Goal: Navigation & Orientation: Find specific page/section

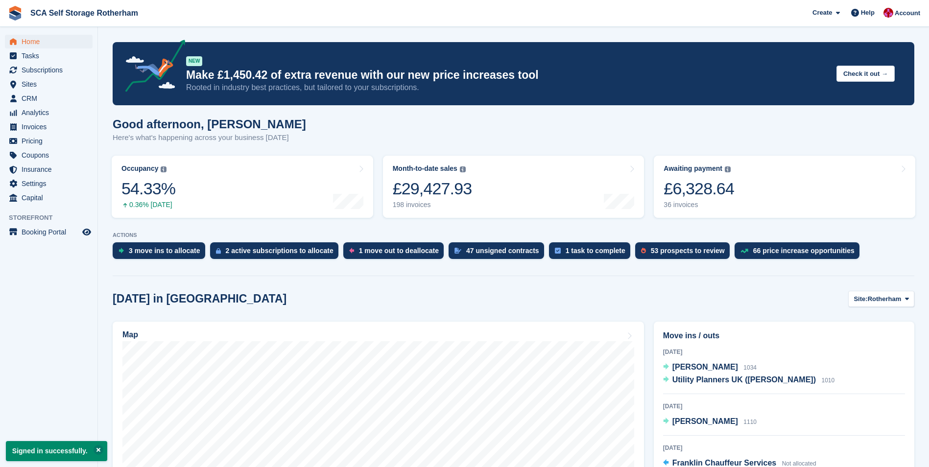
scroll to position [49, 0]
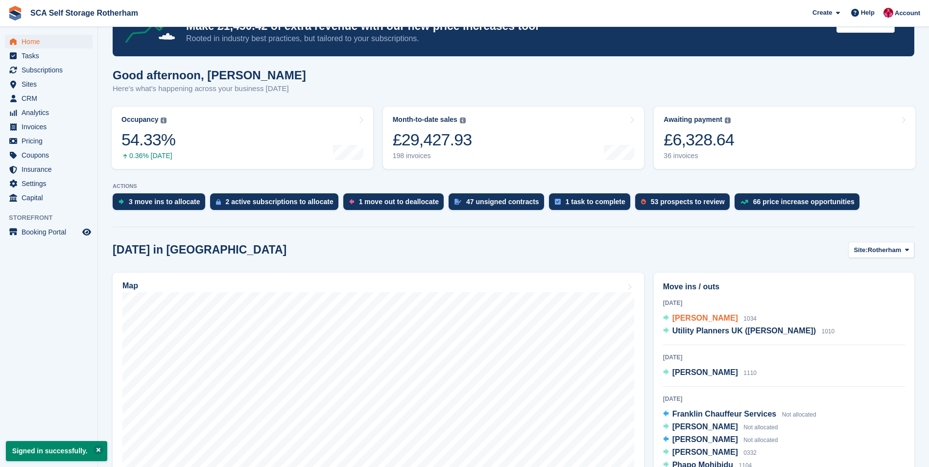
click at [706, 321] on span "[PERSON_NAME]" at bounding box center [705, 318] width 66 height 8
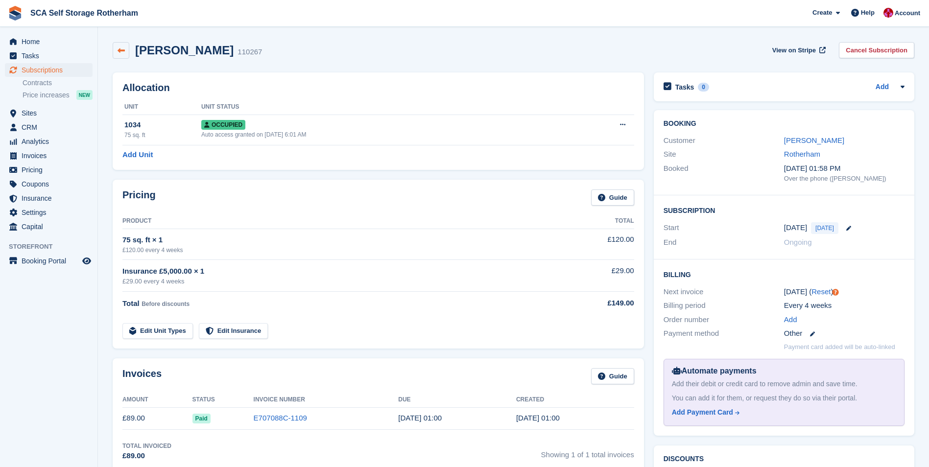
click at [117, 55] on link at bounding box center [121, 50] width 17 height 17
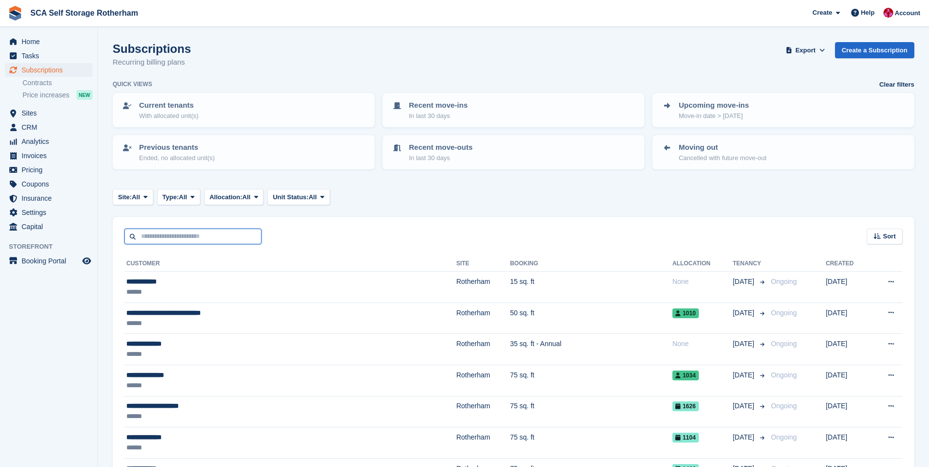
click at [160, 240] on input "text" at bounding box center [192, 237] width 137 height 16
type input "****"
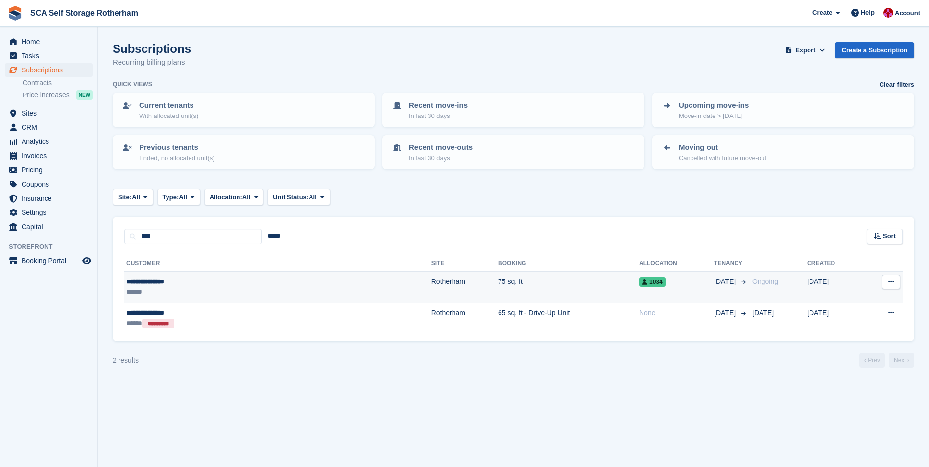
click at [215, 287] on div "******" at bounding box center [203, 292] width 154 height 10
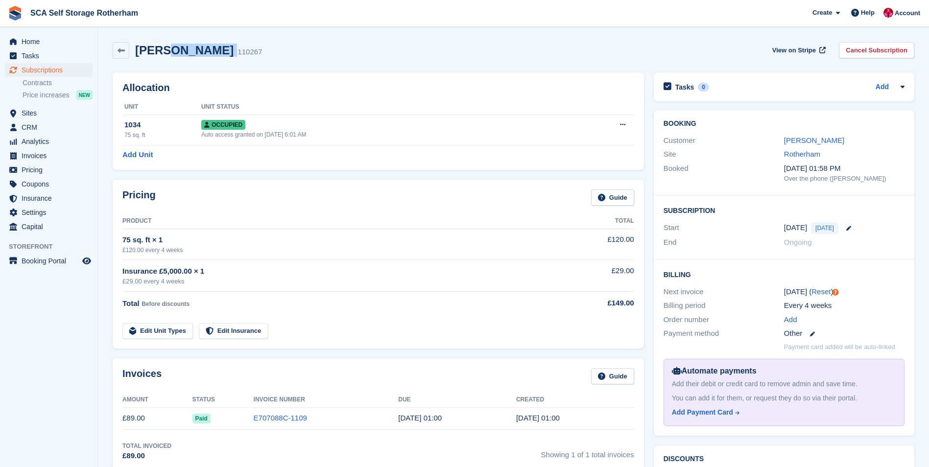
drag, startPoint x: 158, startPoint y: 53, endPoint x: 227, endPoint y: 54, distance: 69.0
click at [227, 54] on div "Kirk McGuinness 110267" at bounding box center [195, 51] width 133 height 14
copy div "McGuinness"
click at [41, 116] on span "Sites" at bounding box center [51, 113] width 59 height 14
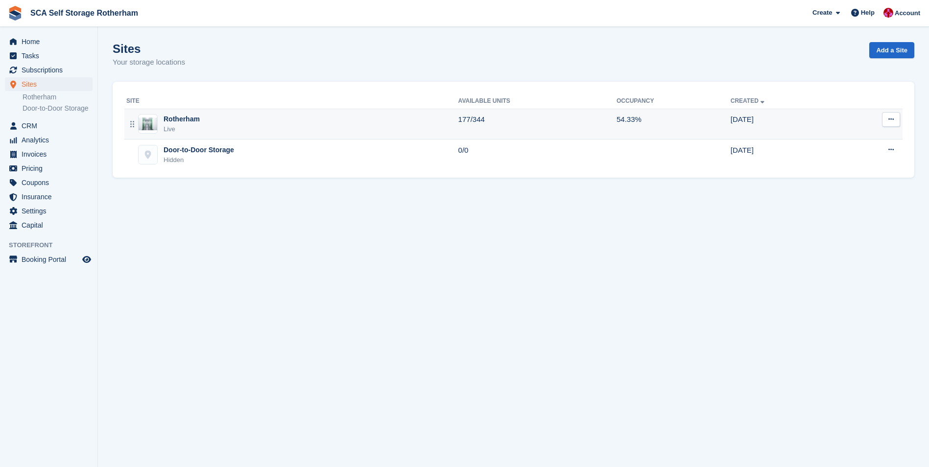
click at [234, 126] on div "Rotherham Live" at bounding box center [292, 124] width 332 height 20
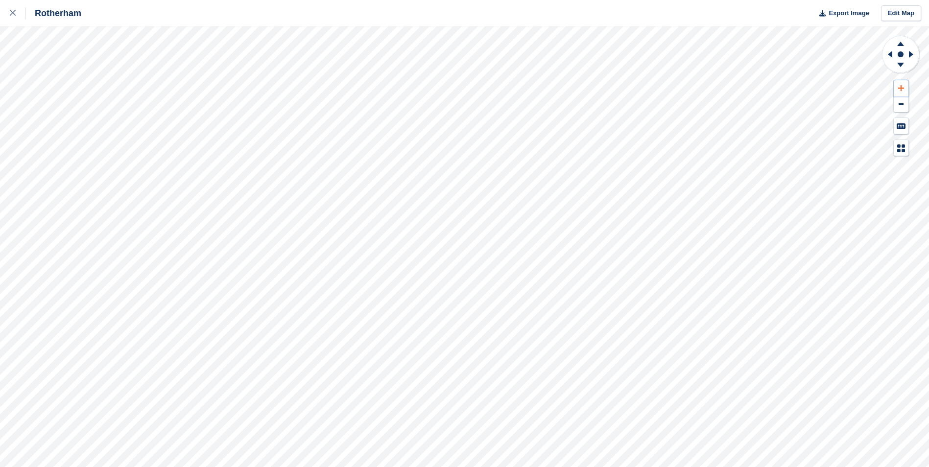
click at [902, 86] on icon at bounding box center [901, 88] width 6 height 7
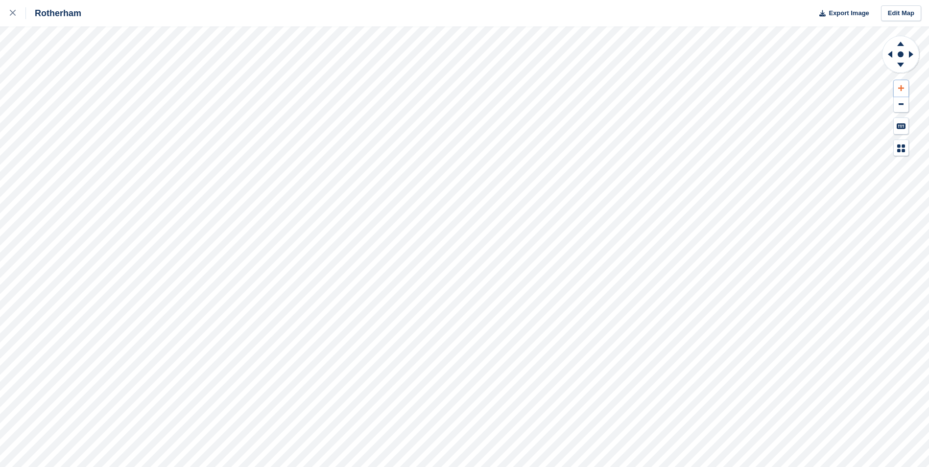
click at [902, 86] on icon at bounding box center [901, 88] width 6 height 7
click at [889, 55] on icon at bounding box center [890, 54] width 4 height 7
click at [902, 87] on icon at bounding box center [901, 88] width 6 height 7
click at [901, 86] on icon at bounding box center [901, 88] width 6 height 6
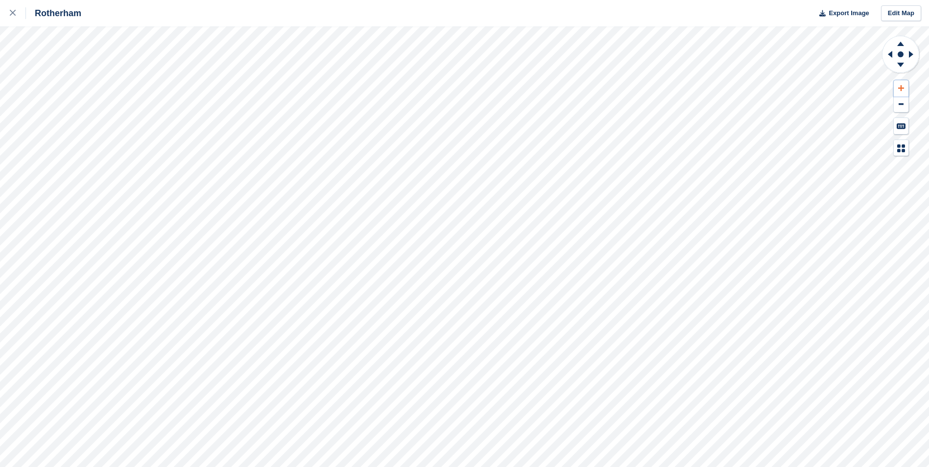
click at [901, 86] on icon at bounding box center [901, 88] width 6 height 6
click at [888, 53] on icon at bounding box center [888, 54] width 12 height 25
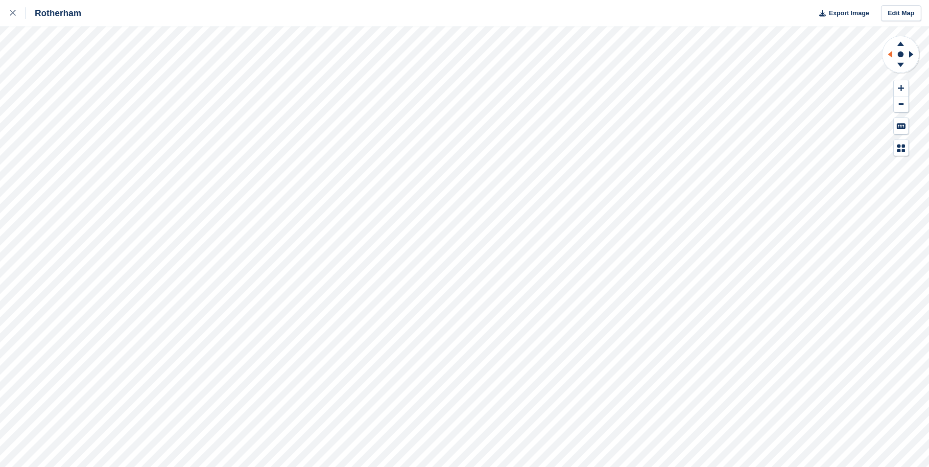
click at [888, 53] on icon at bounding box center [888, 54] width 12 height 25
